Goal: Transaction & Acquisition: Purchase product/service

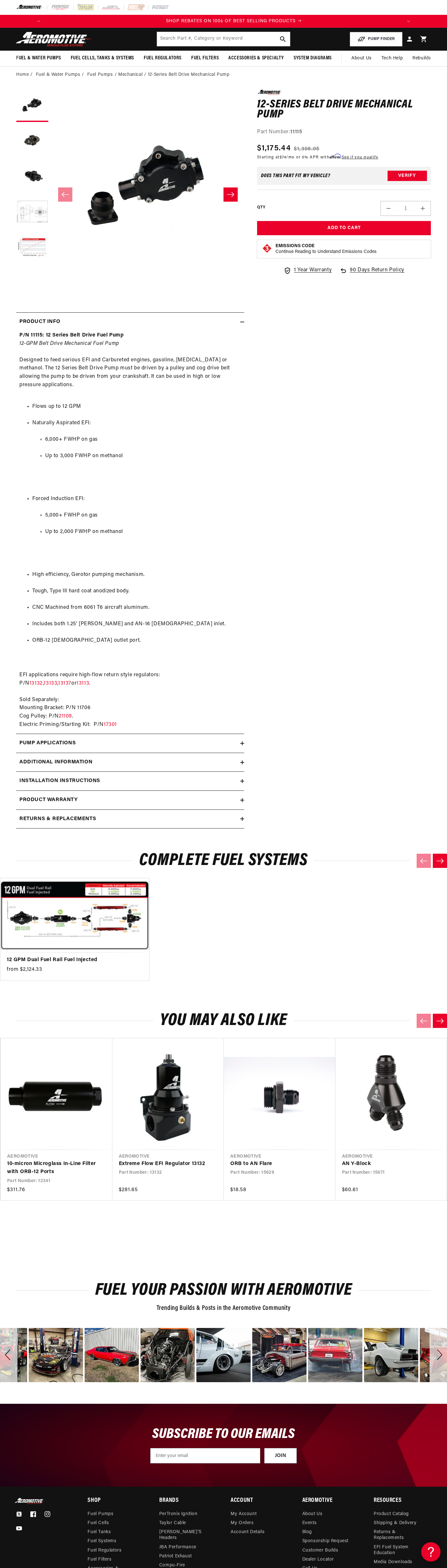
scroll to position [0, 369]
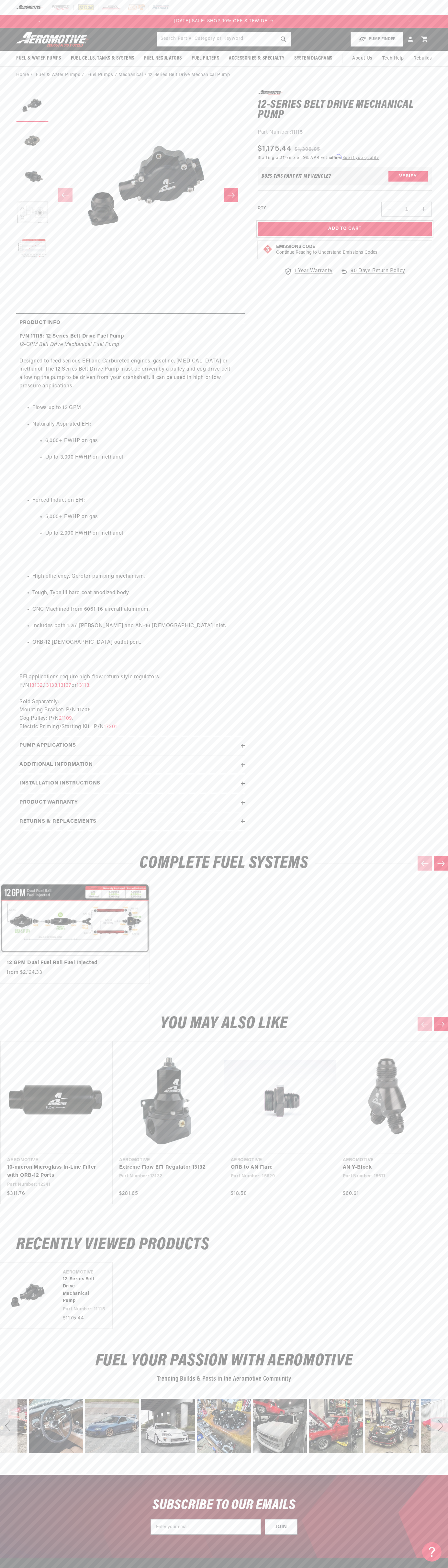
click at [345, 229] on button "Add to Cart" at bounding box center [345, 228] width 174 height 15
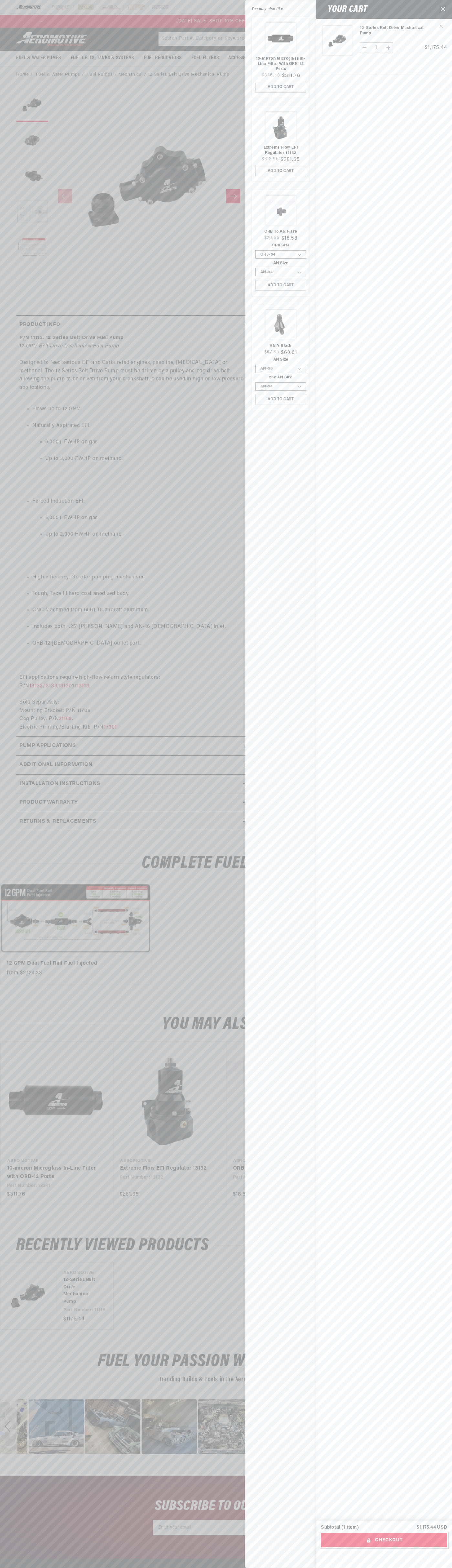
click at [384, 1541] on button "Checkout" at bounding box center [383, 1541] width 126 height 15
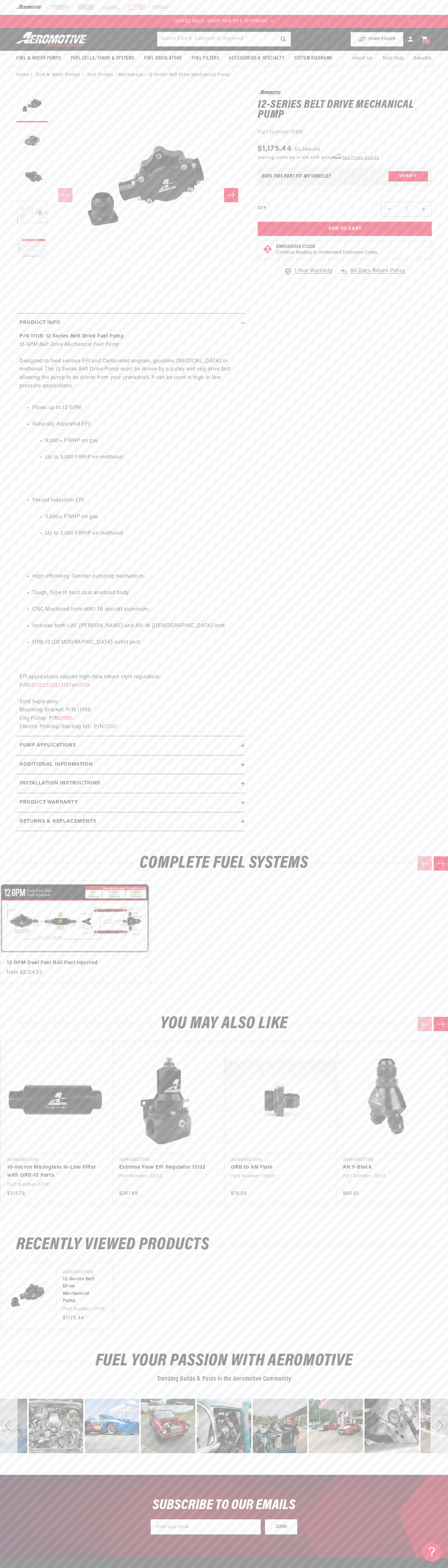
click at [425, 39] on icon at bounding box center [424, 39] width 6 height 6
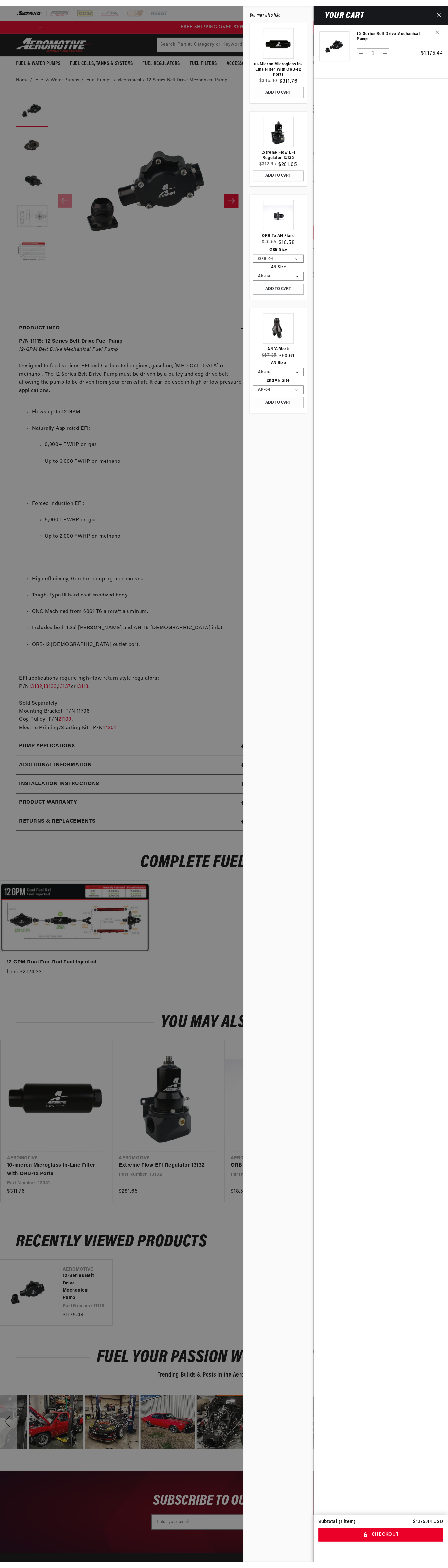
scroll to position [0, 738]
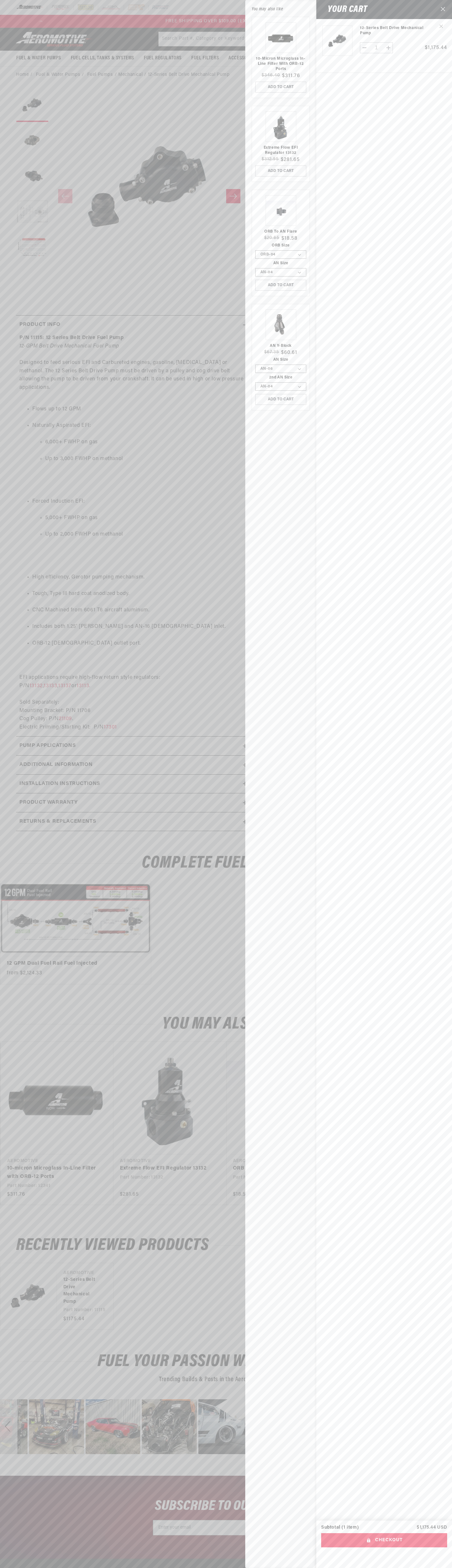
click at [443, 9] on icon "Close" at bounding box center [443, 9] width 4 height 4
